Goal: Use online tool/utility: Utilize a website feature to perform a specific function

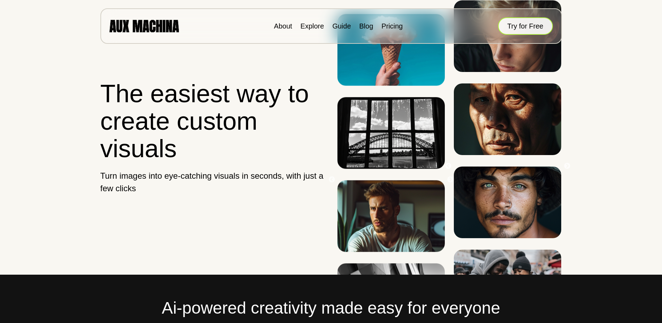
click at [534, 32] on button "Try for Free" at bounding box center [525, 25] width 55 height 17
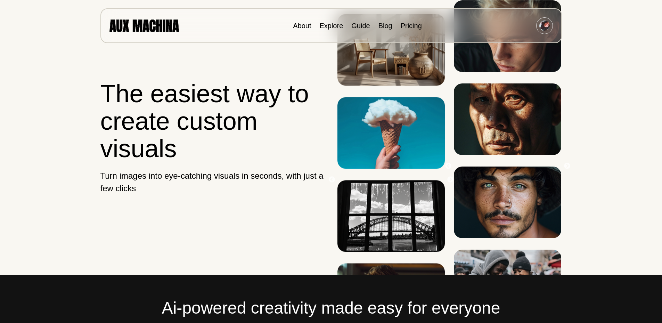
scroll to position [1, 0]
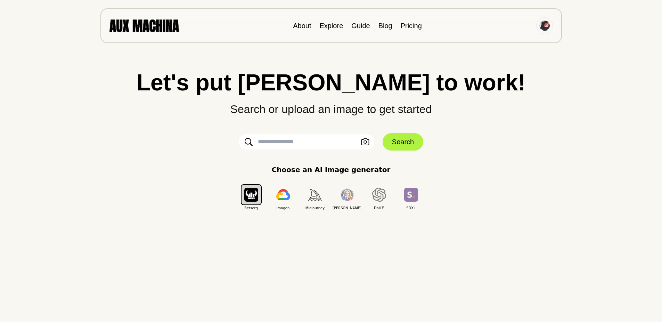
click at [305, 145] on input "text" at bounding box center [307, 141] width 136 height 15
click at [253, 196] on img "button" at bounding box center [251, 195] width 14 height 14
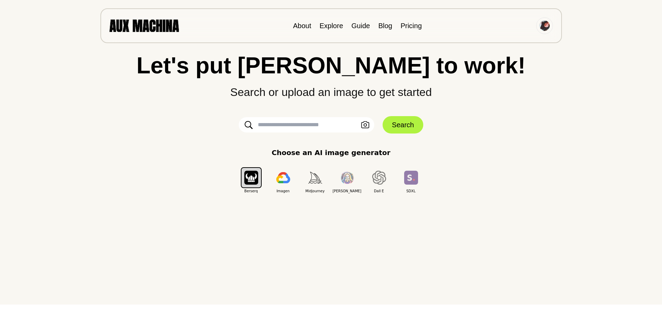
scroll to position [0, 0]
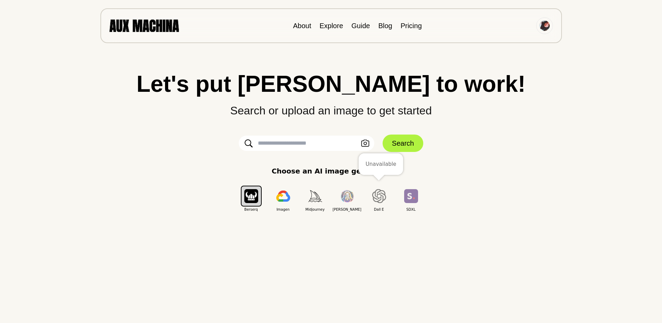
click at [372, 195] on E "button" at bounding box center [379, 196] width 21 height 21
click at [315, 197] on img "button" at bounding box center [315, 195] width 14 height 11
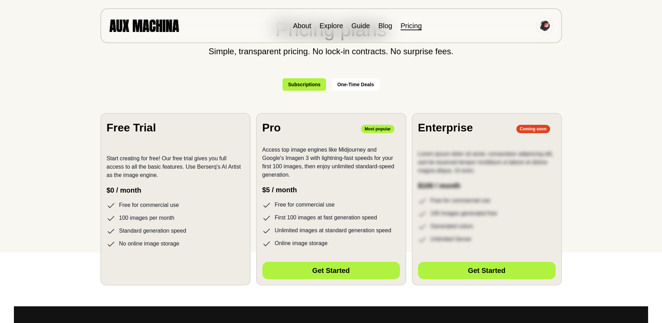
scroll to position [70, 0]
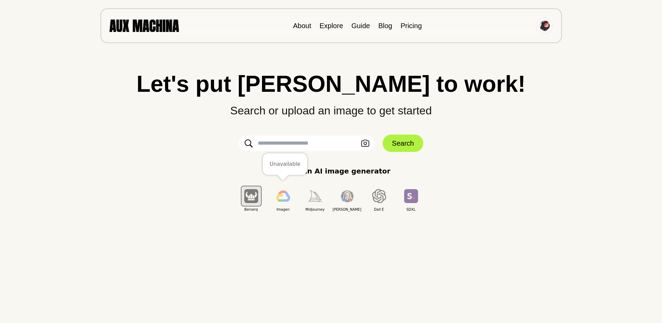
click at [287, 199] on img "button" at bounding box center [283, 196] width 14 height 11
click at [252, 199] on img "button" at bounding box center [251, 196] width 14 height 14
click at [277, 202] on button "button" at bounding box center [283, 196] width 21 height 21
click at [251, 193] on img "button" at bounding box center [251, 196] width 14 height 14
click at [310, 147] on input "text" at bounding box center [307, 143] width 136 height 15
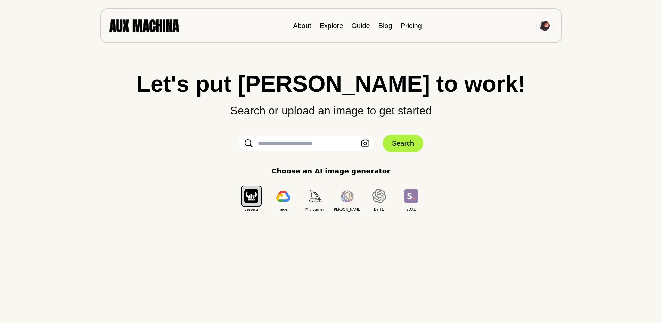
click at [314, 139] on input "text" at bounding box center [307, 143] width 136 height 15
type input "*****"
click button "Search" at bounding box center [403, 143] width 41 height 17
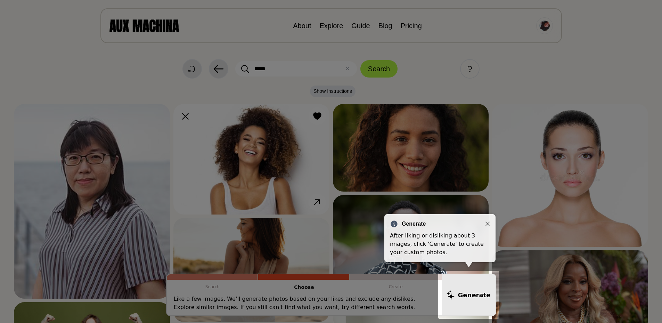
click at [491, 222] on div "Generate After liking or disliking about 3 images, click 'Generate' to create y…" at bounding box center [440, 238] width 111 height 48
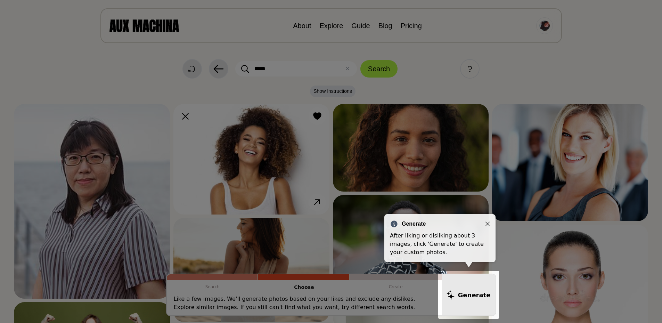
click at [487, 225] on icon "Close" at bounding box center [488, 224] width 5 height 5
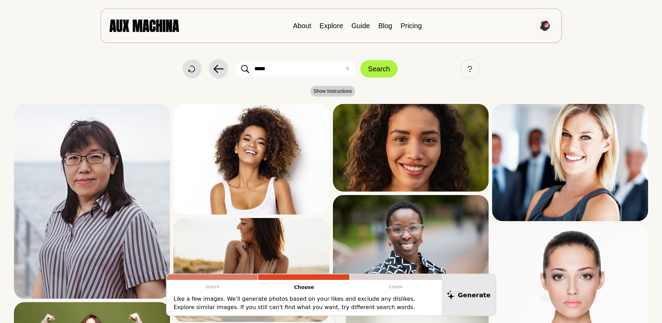
click at [314, 86] on p "Show Instructions" at bounding box center [331, 93] width 635 height 15
click at [320, 89] on button "Show Instructions" at bounding box center [333, 91] width 46 height 11
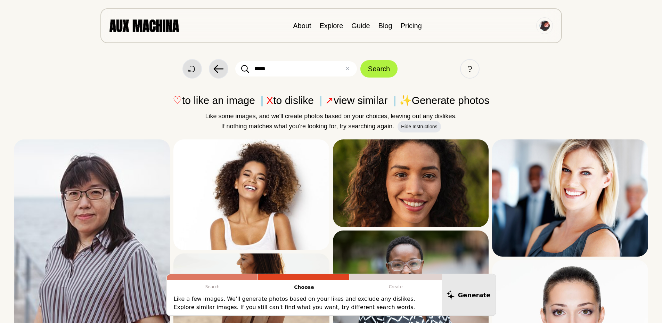
drag, startPoint x: 475, startPoint y: 99, endPoint x: 446, endPoint y: 98, distance: 29.6
click at [474, 99] on p "♡ to like an image X to dislike ↗ view similar ✨ Generate photos" at bounding box center [331, 100] width 635 height 16
click at [410, 100] on span "✨" at bounding box center [405, 100] width 13 height 11
click at [382, 282] on p "Create" at bounding box center [396, 287] width 92 height 14
click at [391, 286] on p "Create" at bounding box center [396, 287] width 92 height 14
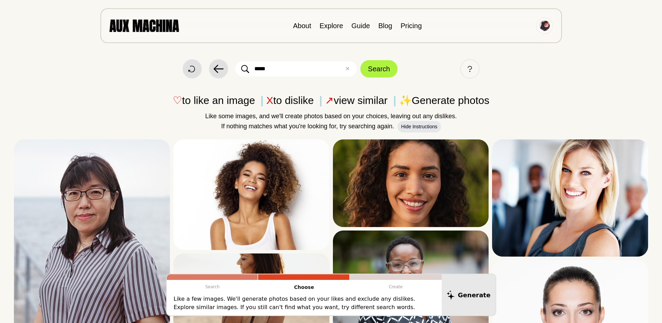
click at [392, 286] on p "Create" at bounding box center [396, 287] width 92 height 14
click at [294, 62] on input "*****" at bounding box center [296, 68] width 122 height 15
paste input "**********"
type input "**********"
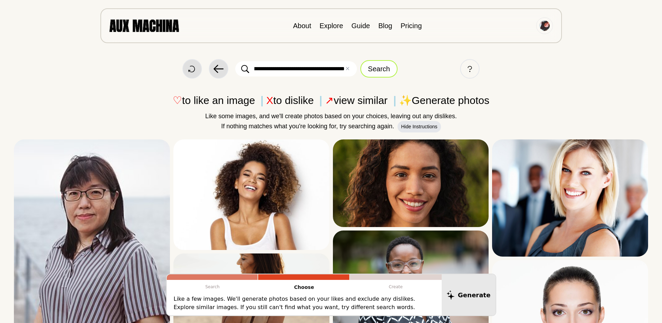
scroll to position [0, 0]
click at [381, 70] on button "Search" at bounding box center [379, 68] width 37 height 17
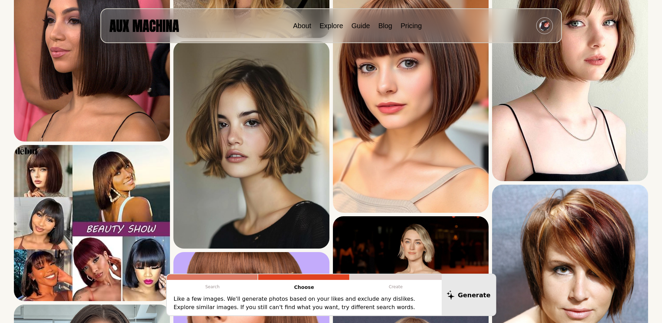
scroll to position [1217, 0]
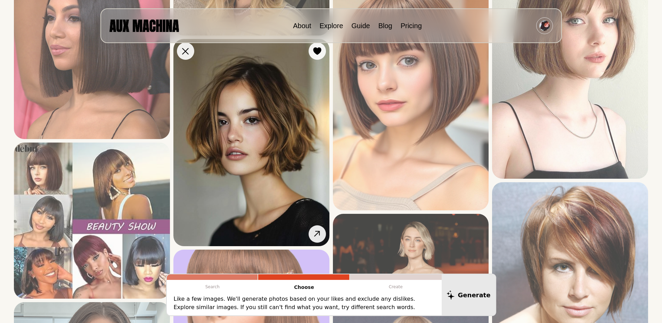
click at [289, 179] on img at bounding box center [251, 142] width 156 height 207
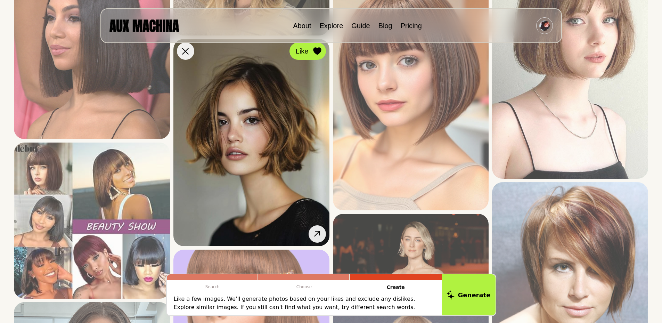
click at [316, 52] on icon at bounding box center [317, 51] width 8 height 8
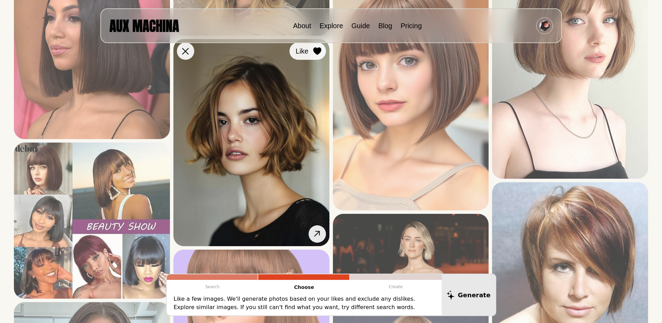
click at [316, 52] on icon at bounding box center [317, 51] width 8 height 8
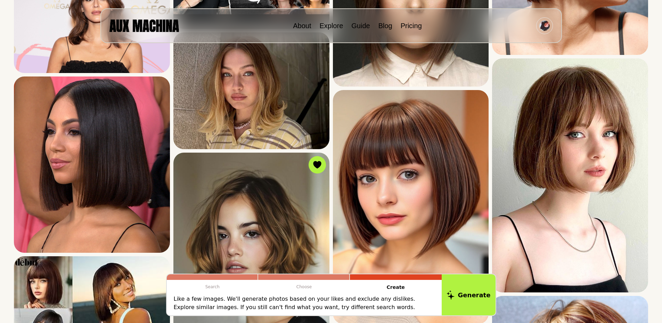
scroll to position [1147, 0]
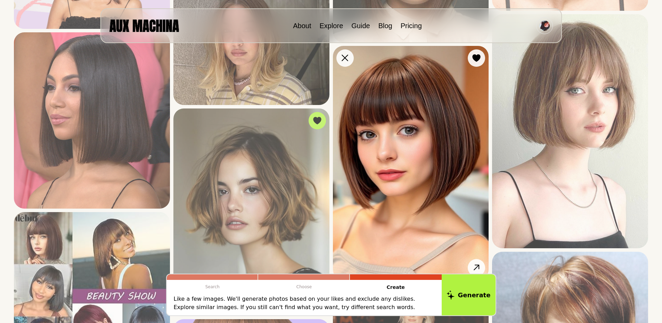
click at [392, 112] on img at bounding box center [411, 163] width 156 height 234
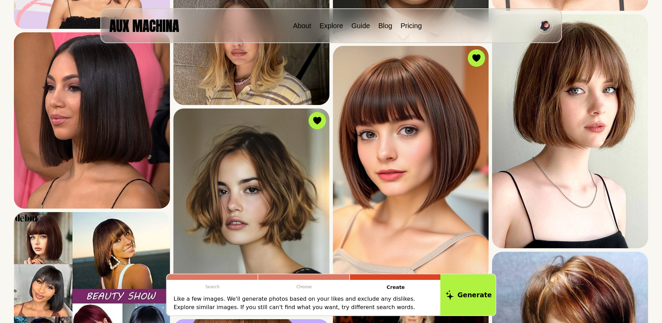
click at [476, 298] on button "Generate" at bounding box center [469, 294] width 57 height 43
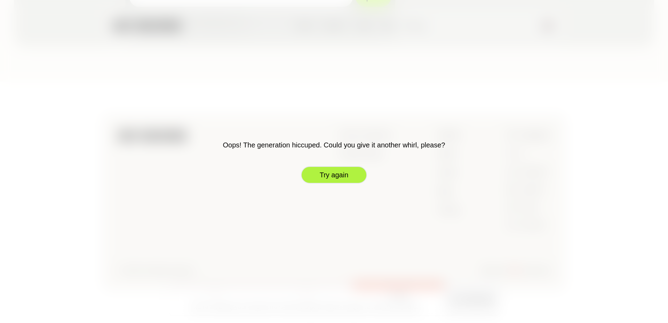
click at [325, 175] on button "Try again" at bounding box center [334, 174] width 66 height 17
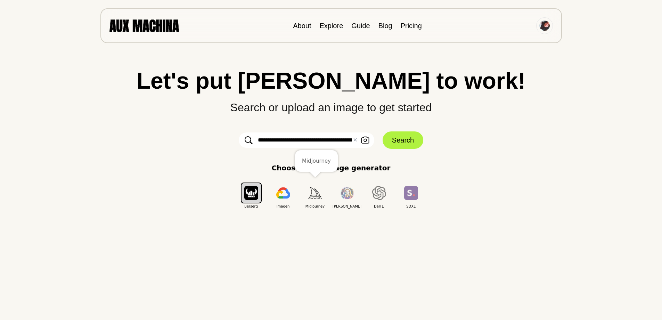
scroll to position [0, 0]
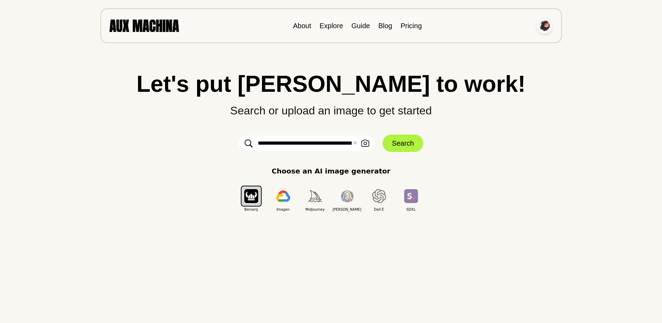
click at [544, 24] on img at bounding box center [545, 26] width 10 height 10
click at [527, 46] on li "Dashboard" at bounding box center [519, 41] width 70 height 15
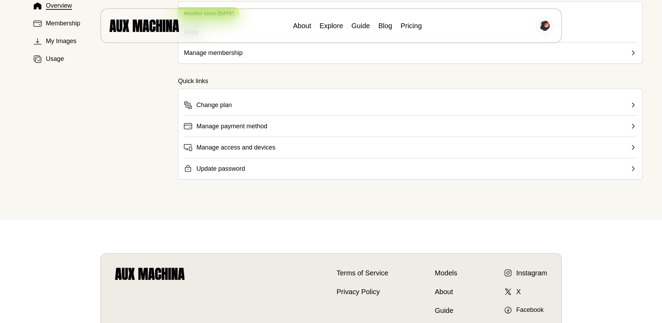
scroll to position [18, 0]
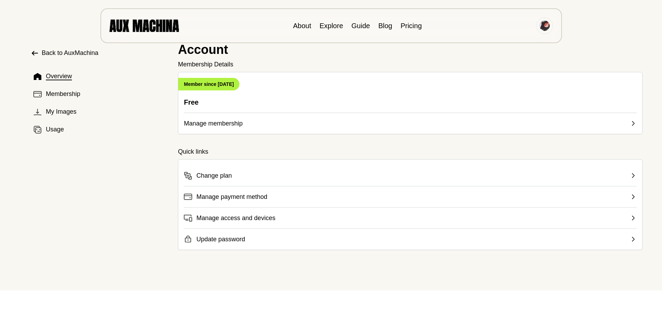
click at [258, 122] on button "Manage membership" at bounding box center [410, 121] width 453 height 16
click at [236, 217] on span "Manage access and devices" at bounding box center [235, 218] width 79 height 10
click at [237, 215] on span "Manage access and devices" at bounding box center [235, 218] width 79 height 10
